Goal: Entertainment & Leisure: Consume media (video, audio)

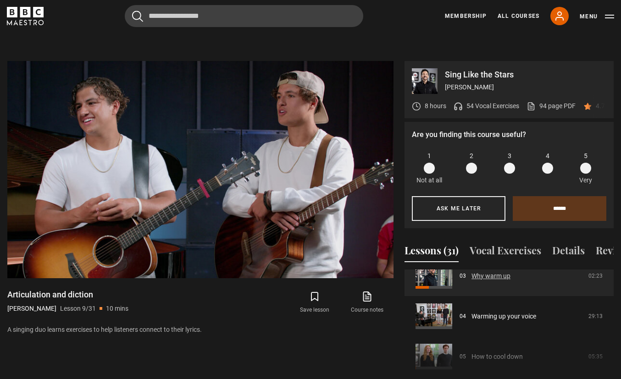
scroll to position [139, 0]
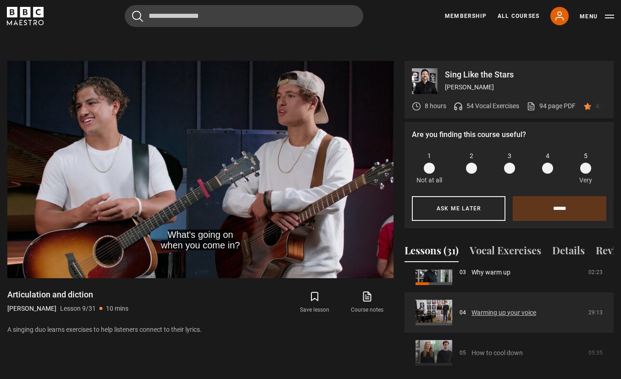
click at [476, 308] on link "Warming up your voice" at bounding box center [504, 313] width 65 height 10
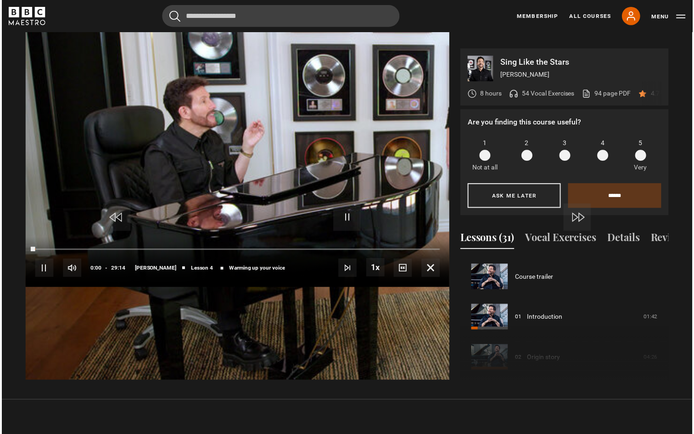
scroll to position [121, 0]
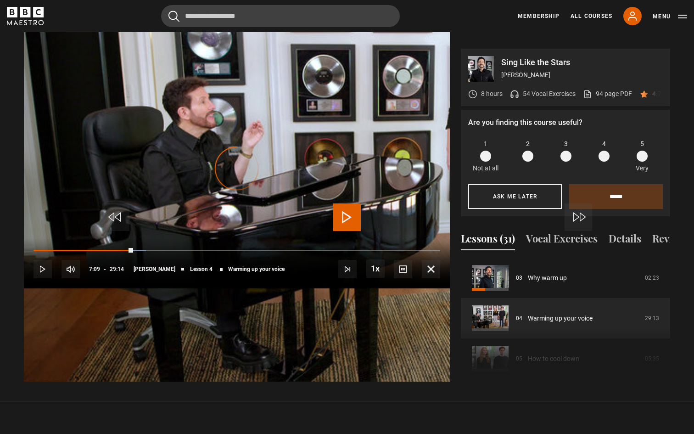
drag, startPoint x: 175, startPoint y: 393, endPoint x: 129, endPoint y: 393, distance: 45.4
click at [129, 289] on div "10s Skip Back 10 seconds Play 10s Skip Forward 10 seconds Loaded : 27.65% 07:02…" at bounding box center [237, 263] width 426 height 51
click at [153, 252] on div "05:11" at bounding box center [153, 250] width 1 height 3
drag, startPoint x: 127, startPoint y: 393, endPoint x: 100, endPoint y: 394, distance: 26.6
click at [100, 289] on div "10s Skip Back 10 seconds Play 10s Skip Forward 10 seconds Loaded : 18.79% 05:03…" at bounding box center [237, 263] width 426 height 51
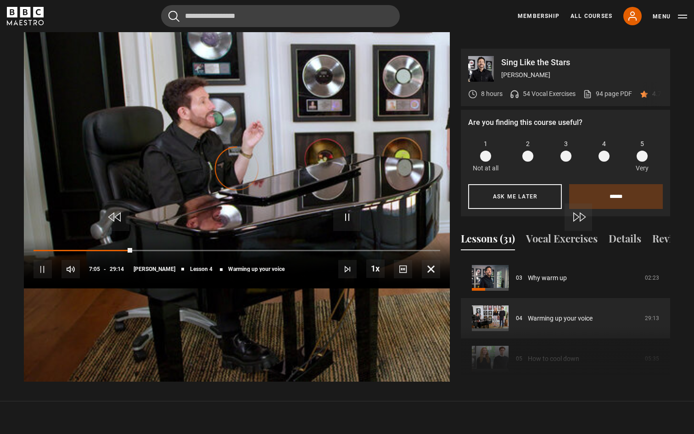
click at [260, 191] on div "Video Player is loading." at bounding box center [237, 168] width 46 height 46
click at [440, 278] on span "Video Player" at bounding box center [431, 269] width 18 height 18
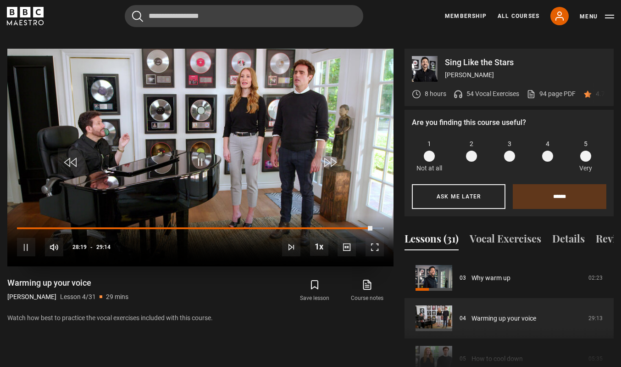
click at [266, 143] on video "Video Player" at bounding box center [200, 157] width 386 height 217
click at [245, 99] on video "Video Player" at bounding box center [200, 157] width 386 height 217
click at [204, 151] on span "Video Player" at bounding box center [201, 162] width 28 height 28
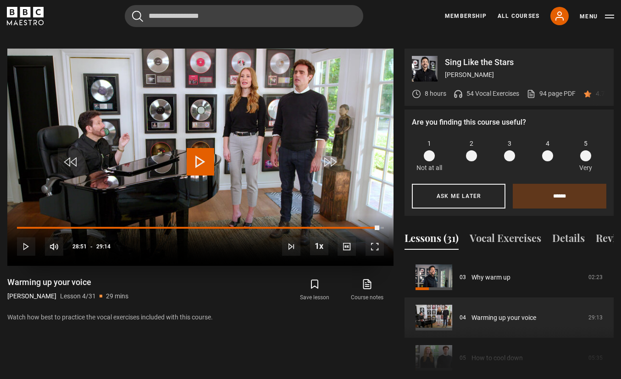
click at [310, 129] on video "Video Player" at bounding box center [200, 157] width 386 height 217
click at [243, 140] on video "Video Player" at bounding box center [200, 157] width 386 height 217
